Goal: Check status: Check status

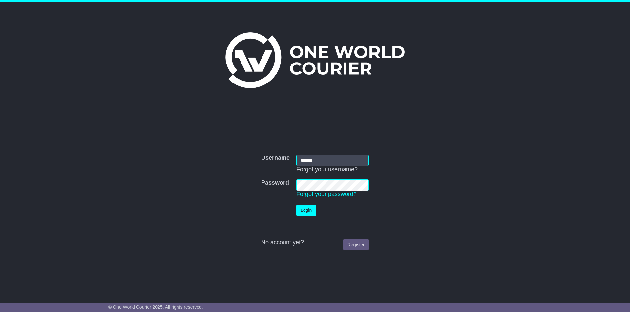
type input "**********"
click button "Login" at bounding box center [306, 210] width 20 height 11
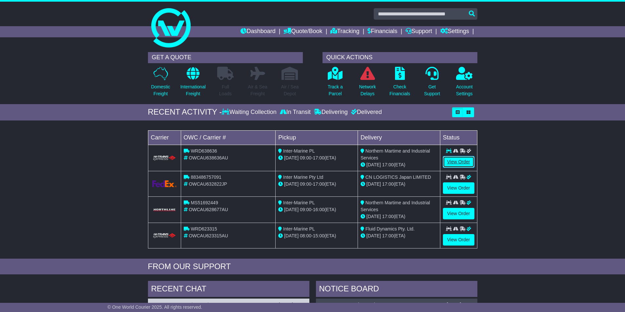
click at [451, 159] on link "View Order" at bounding box center [458, 161] width 31 height 11
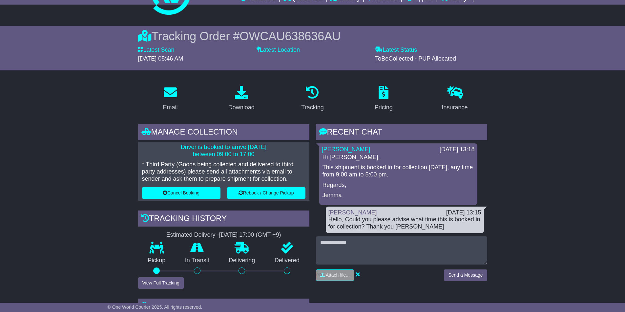
scroll to position [131, 0]
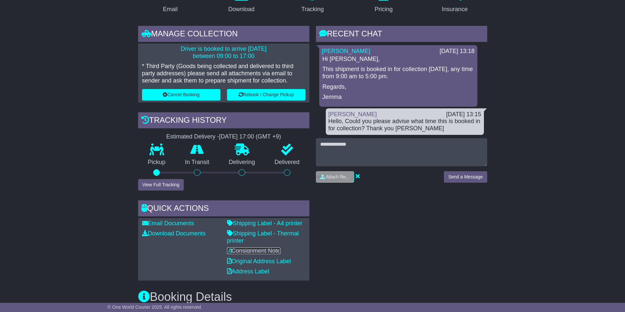
click at [258, 249] on link "Consignment Note" at bounding box center [253, 251] width 53 height 7
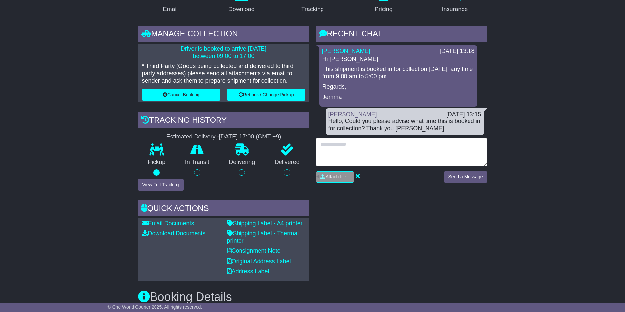
click at [338, 146] on textarea at bounding box center [401, 152] width 171 height 28
